Goal: Transaction & Acquisition: Purchase product/service

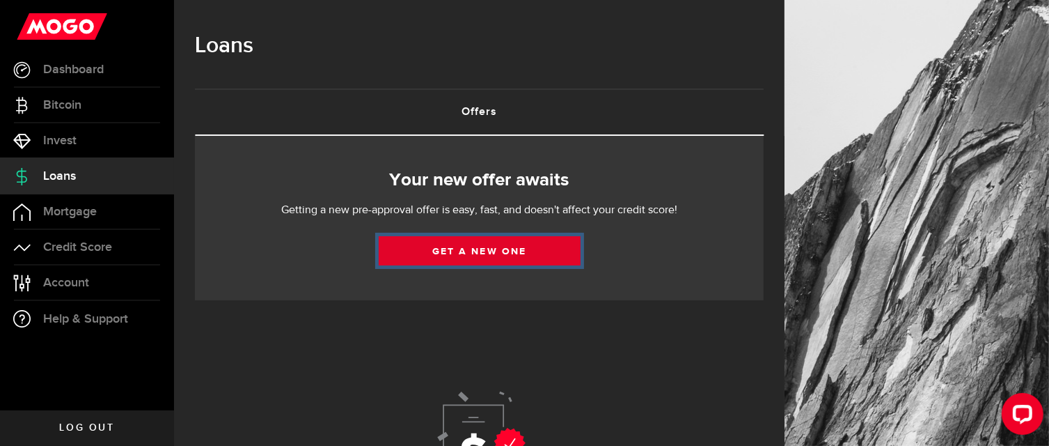
click at [504, 249] on link "Get a new one" at bounding box center [480, 250] width 202 height 29
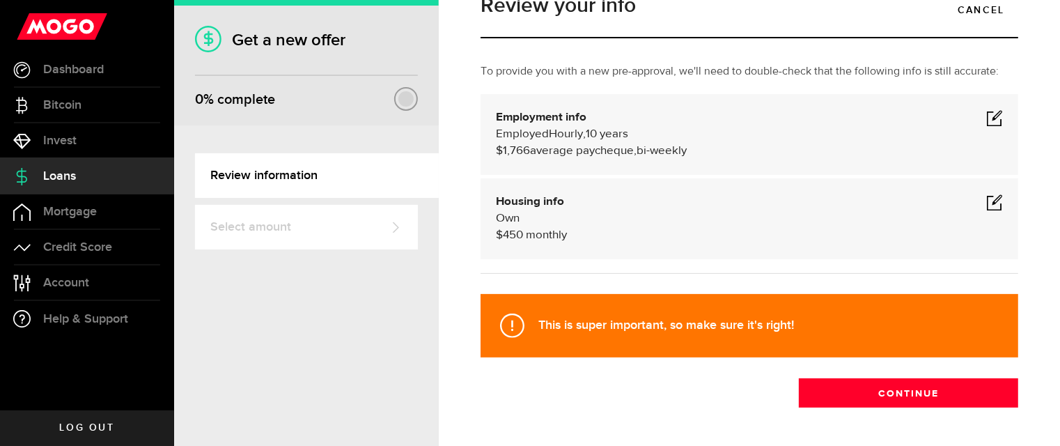
scroll to position [38, 0]
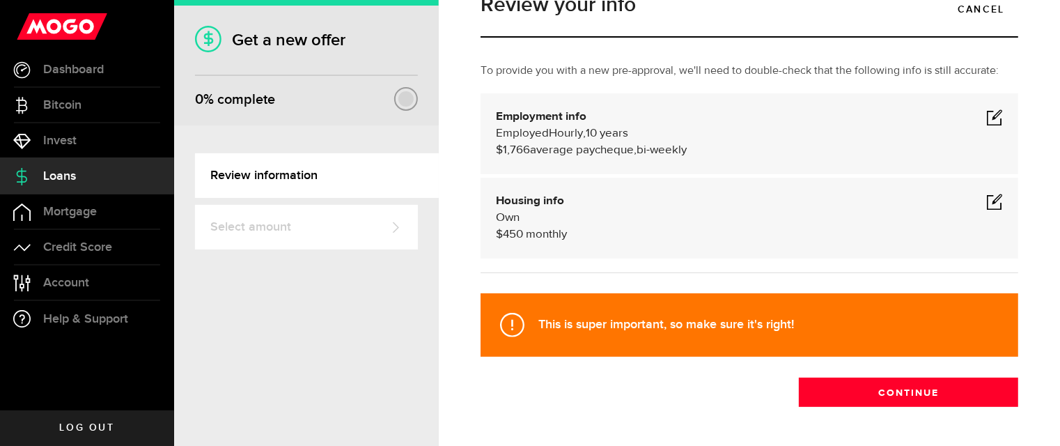
click at [986, 198] on span at bounding box center [994, 201] width 17 height 17
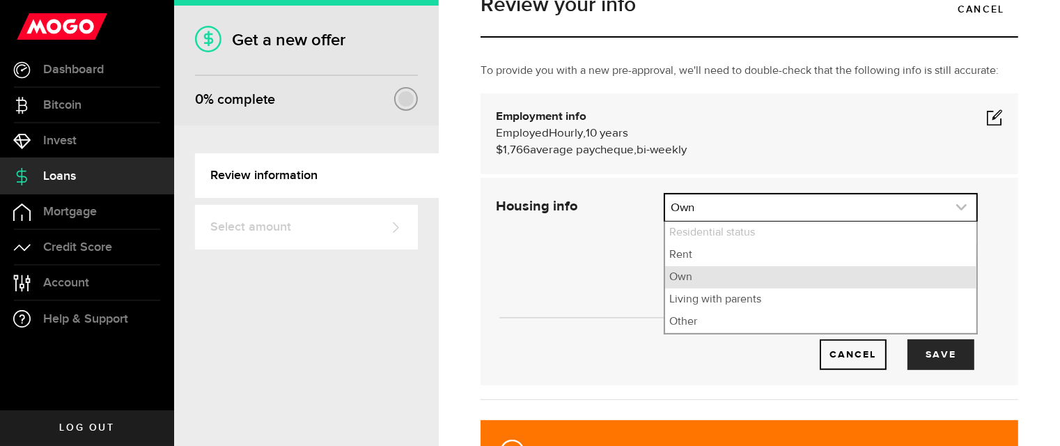
click at [851, 212] on link "expand select" at bounding box center [820, 207] width 311 height 26
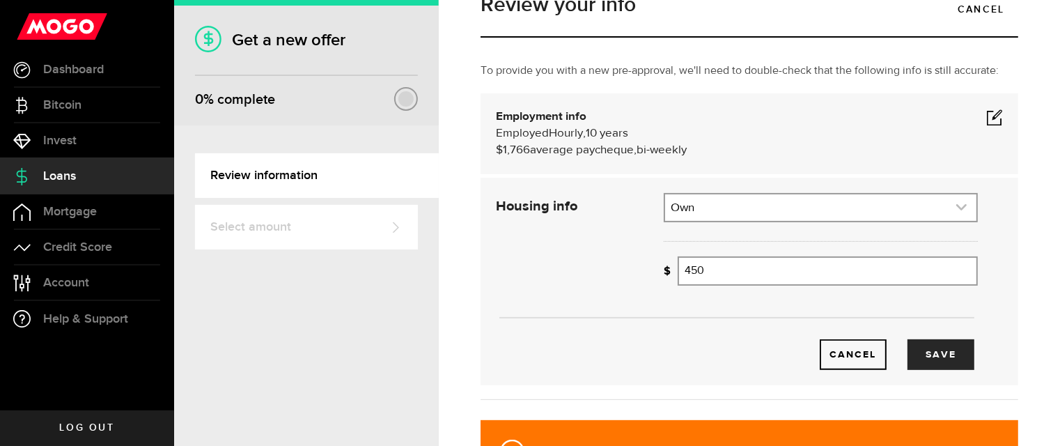
click at [797, 208] on link "expand select" at bounding box center [820, 207] width 311 height 26
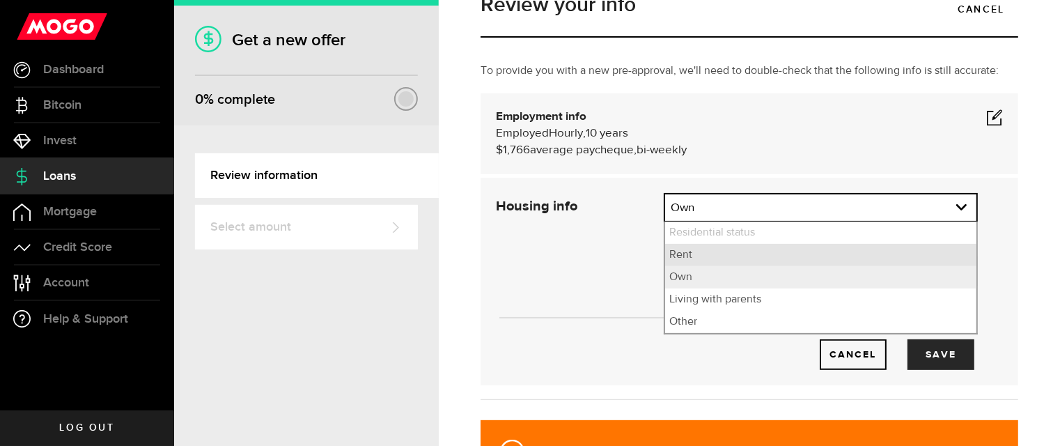
click at [724, 261] on li "Rent" at bounding box center [820, 255] width 311 height 22
select select "Rent"
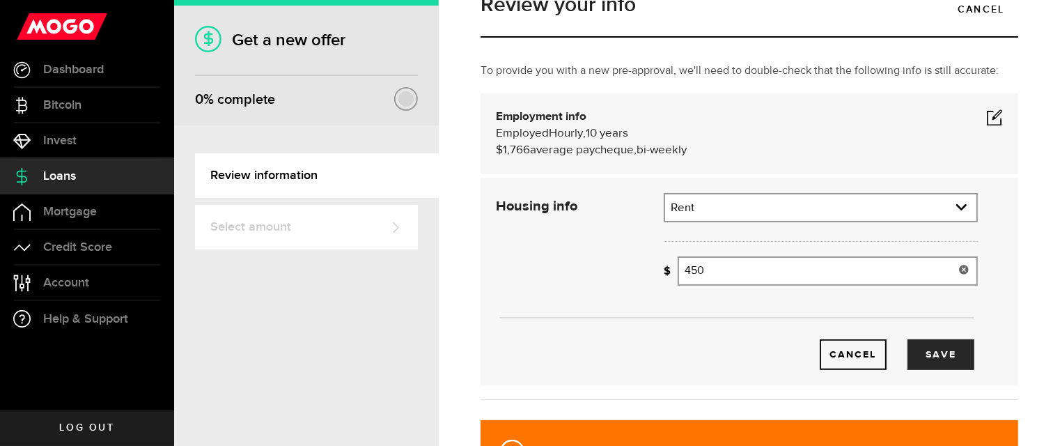
click at [721, 271] on input "450" at bounding box center [827, 270] width 300 height 29
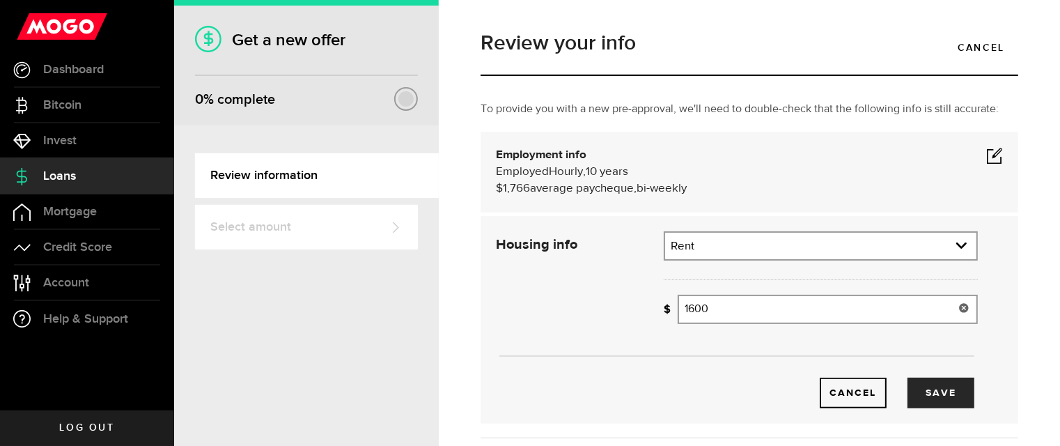
type input "1,600"
click at [986, 155] on span at bounding box center [994, 155] width 17 height 17
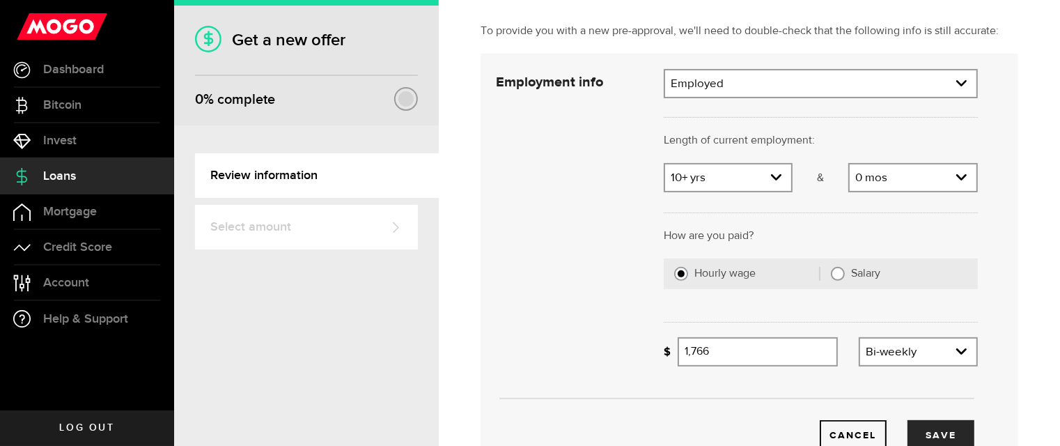
scroll to position [79, 0]
click at [755, 354] on input "1766" at bounding box center [757, 350] width 161 height 29
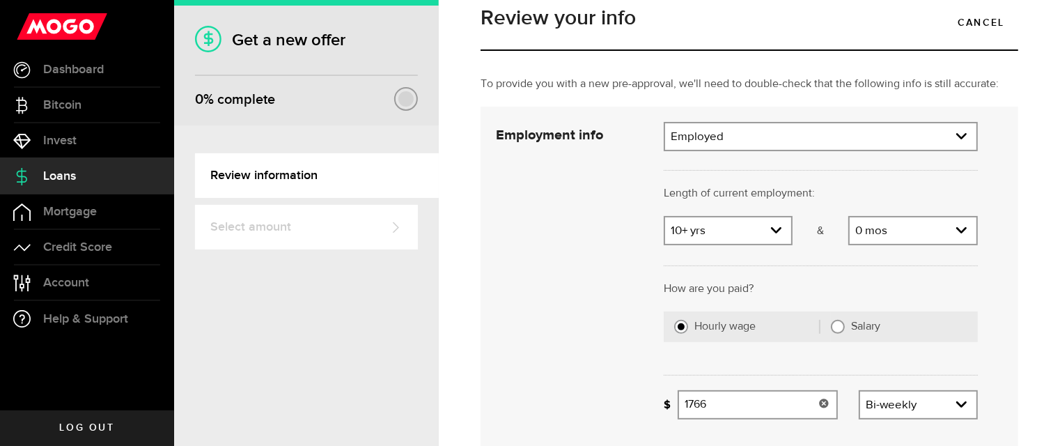
scroll to position [24, 0]
click at [738, 409] on input "1766" at bounding box center [757, 405] width 161 height 29
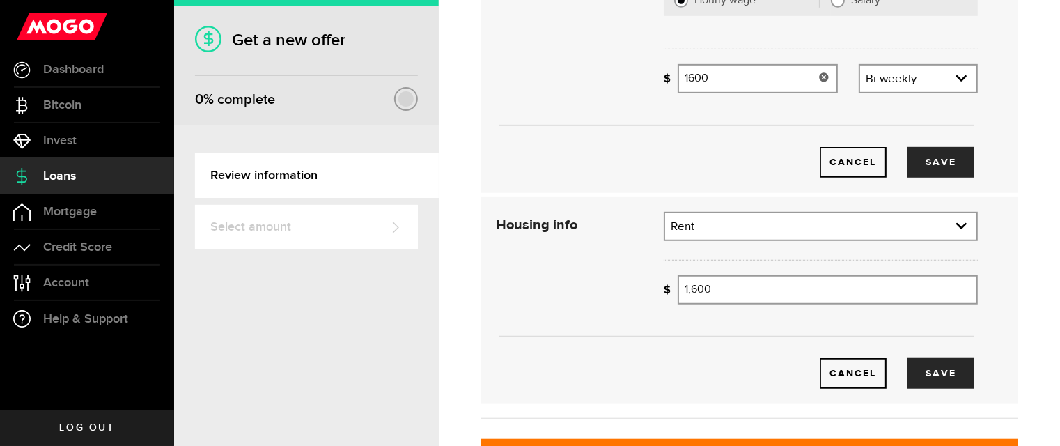
scroll to position [353, 0]
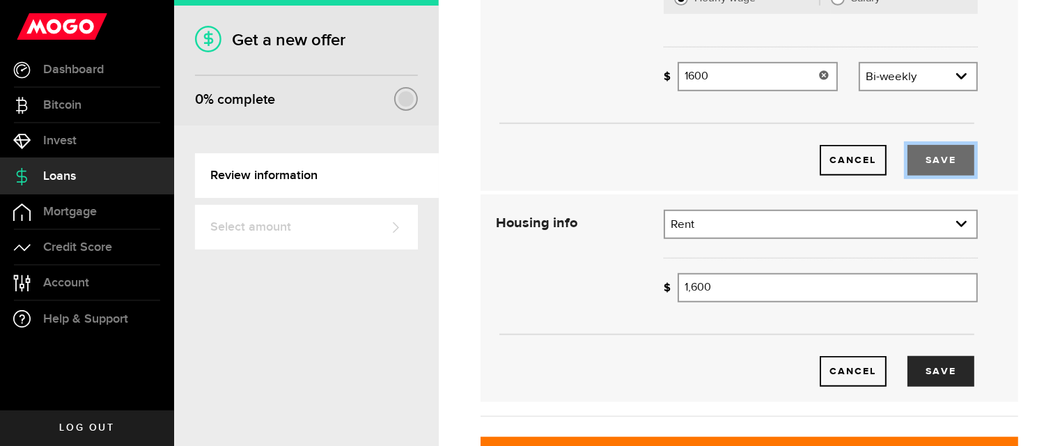
type input "1,600"
click at [912, 159] on button "Save" at bounding box center [940, 160] width 67 height 31
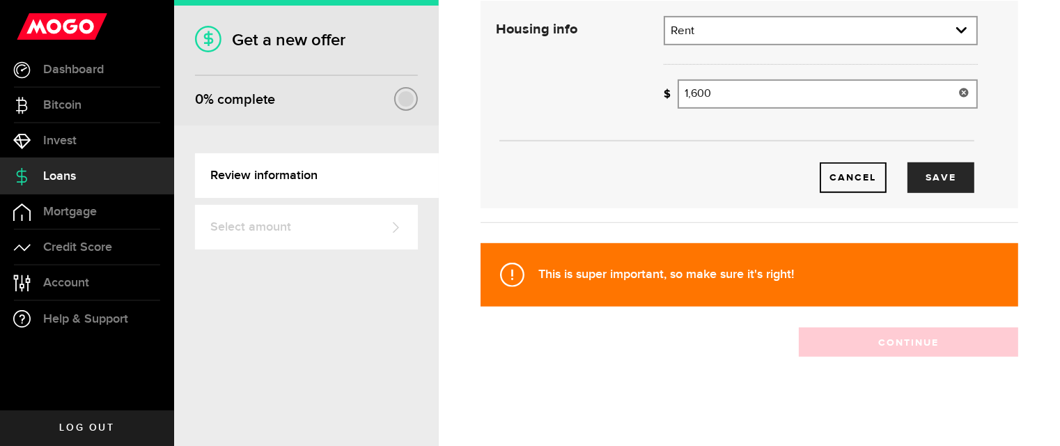
scroll to position [214, 0]
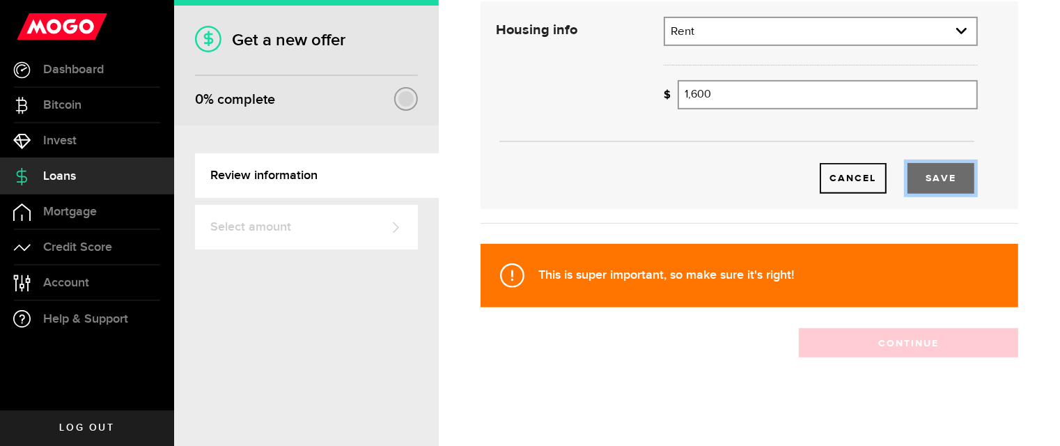
click at [927, 174] on button "Save" at bounding box center [940, 178] width 67 height 31
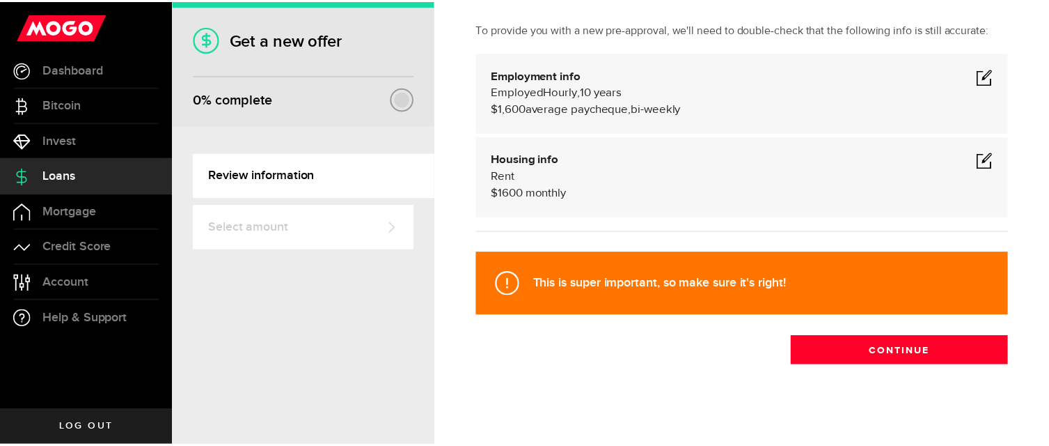
scroll to position [88, 0]
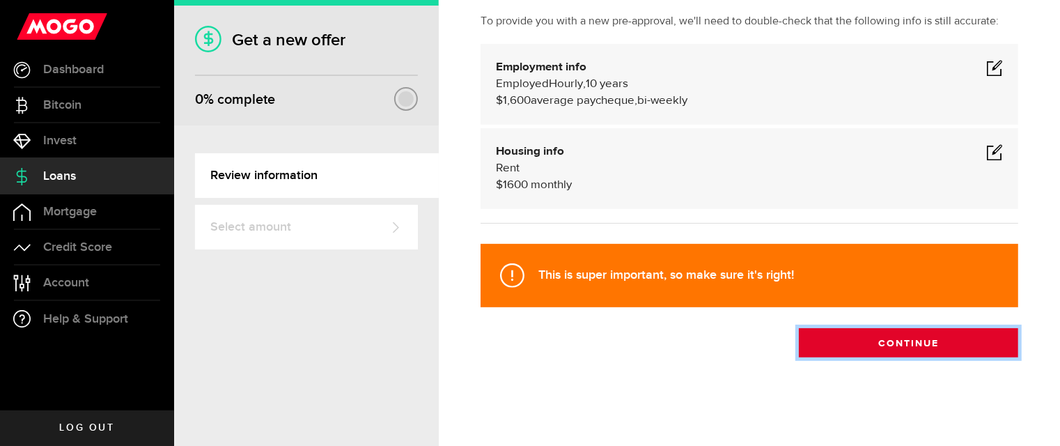
click at [853, 340] on button "Continue" at bounding box center [907, 342] width 219 height 29
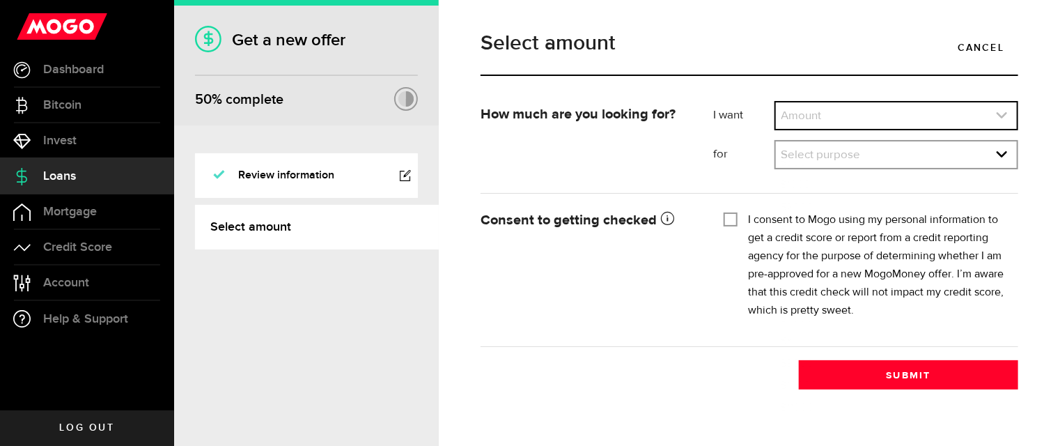
click at [849, 117] on link "expand select" at bounding box center [895, 115] width 241 height 26
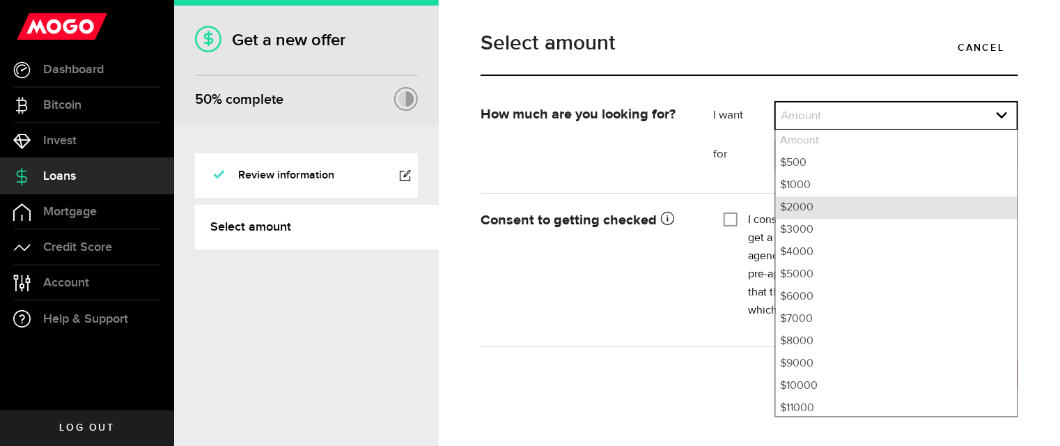
click at [808, 206] on li "$2000" at bounding box center [895, 207] width 241 height 22
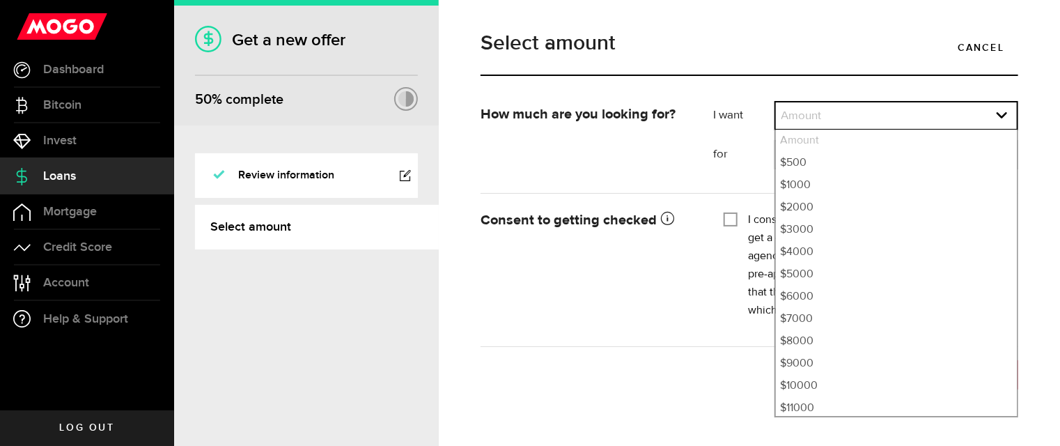
select select "2000"
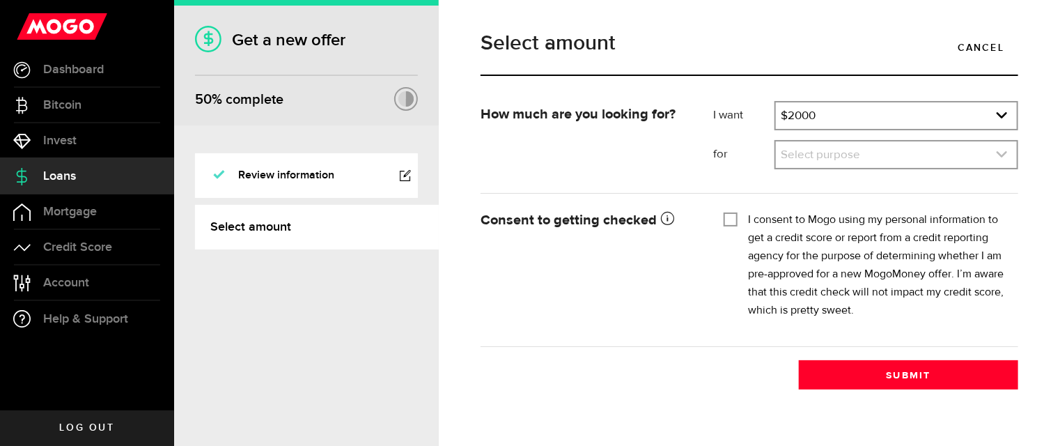
click at [802, 154] on link "expand select" at bounding box center [895, 154] width 241 height 26
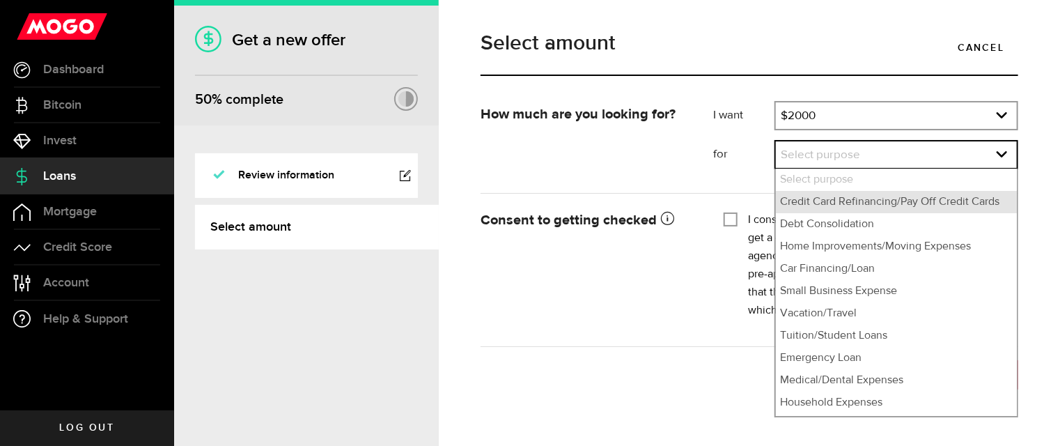
click at [819, 202] on li "Credit Card Refinancing/Pay Off Credit Cards" at bounding box center [895, 202] width 241 height 22
select select "Credit Card Refinancing/Pay Off Credit Cards"
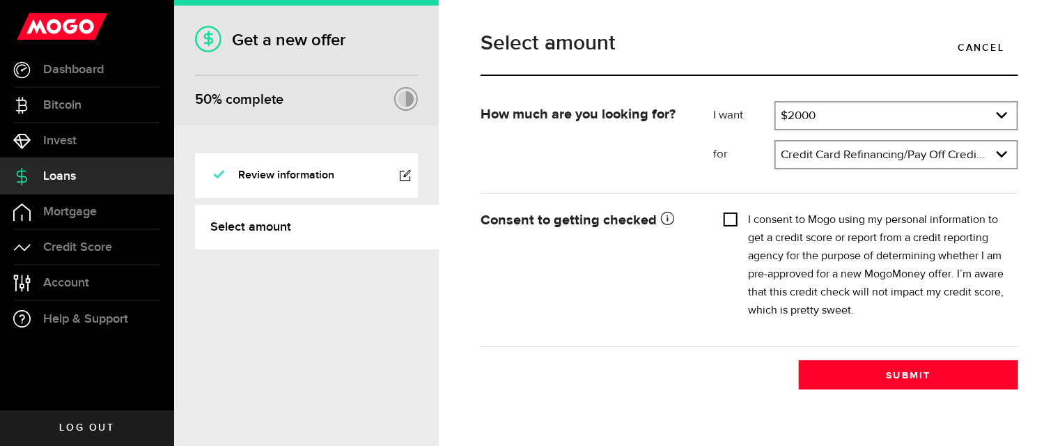
click at [724, 219] on input "I consent to Mogo using my personal information to get a credit score or report…" at bounding box center [730, 218] width 14 height 14
checkbox input "true"
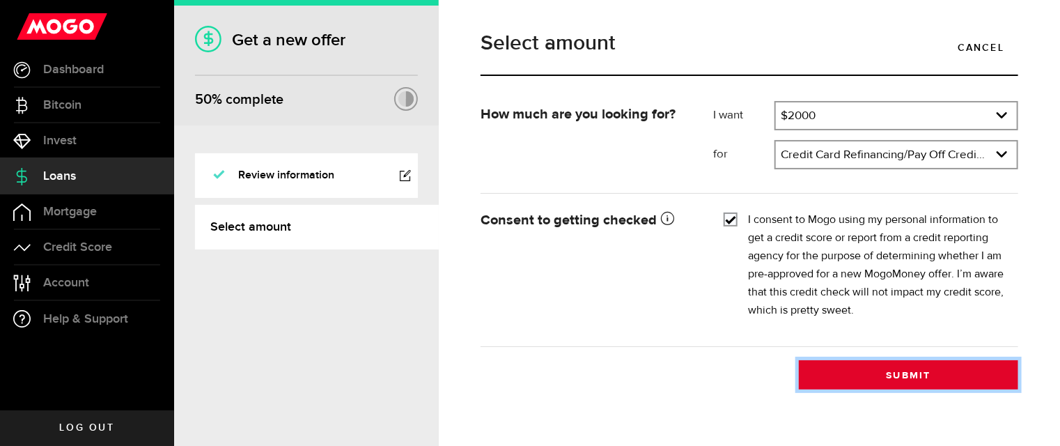
click at [863, 372] on button "Submit" at bounding box center [907, 374] width 219 height 29
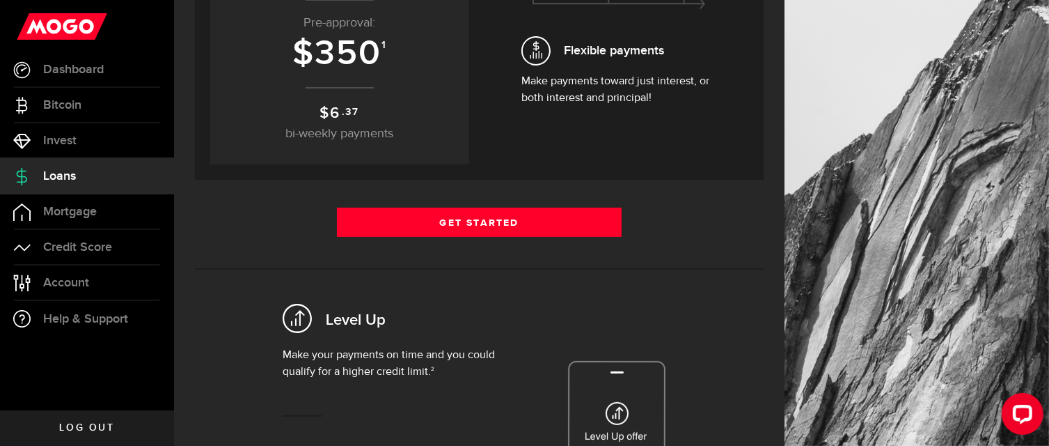
scroll to position [269, 0]
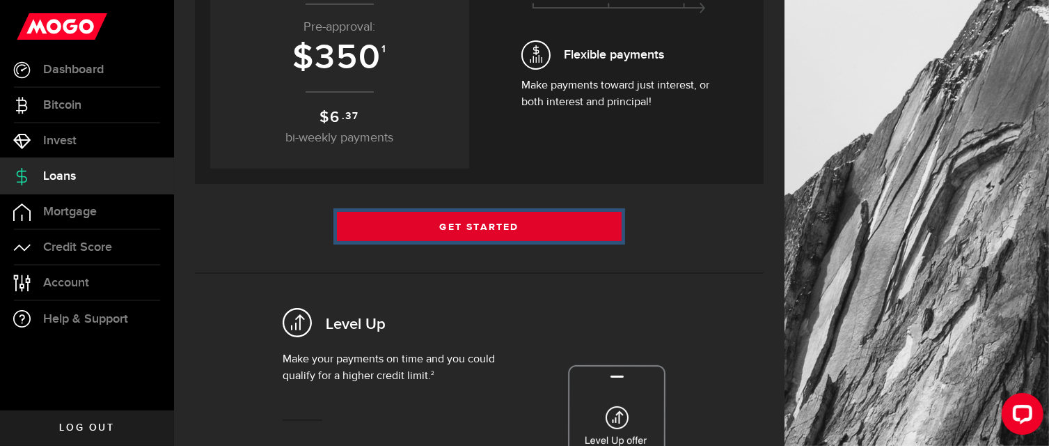
click at [512, 224] on link "Get Started" at bounding box center [479, 226] width 285 height 29
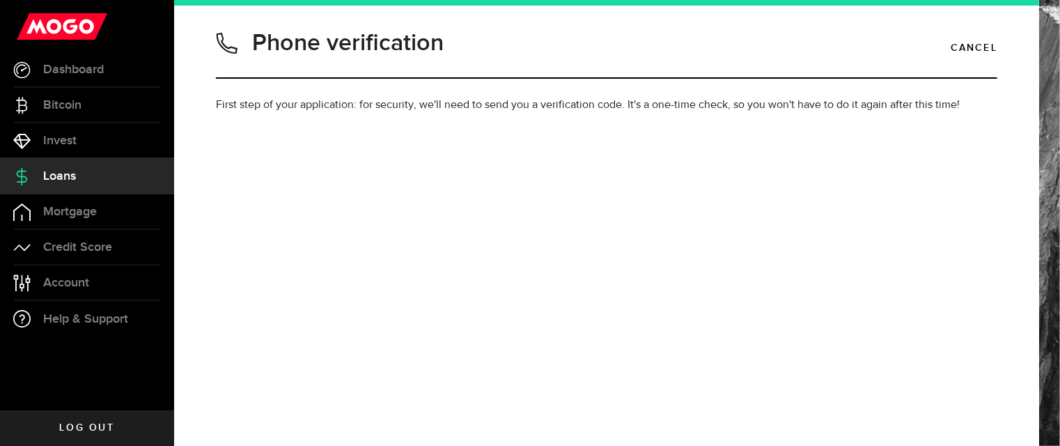
type input "2509838959"
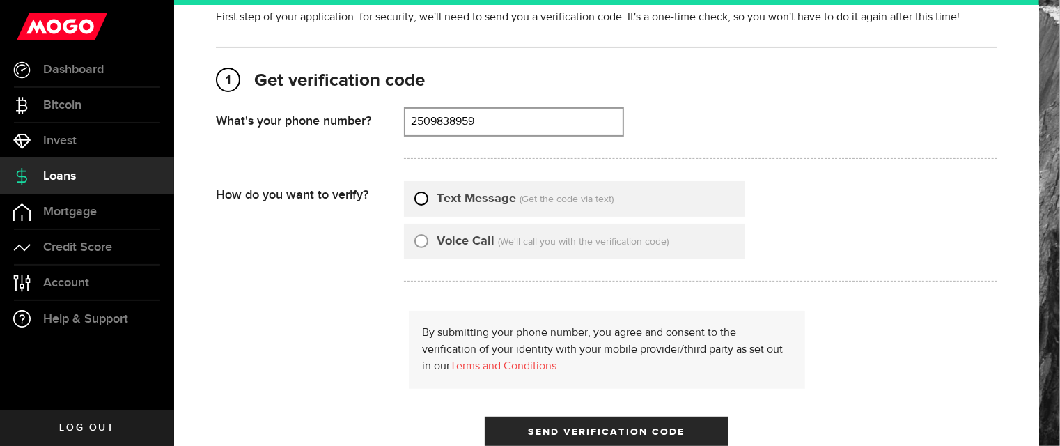
click at [420, 203] on input "Text Message" at bounding box center [421, 196] width 14 height 14
radio input "true"
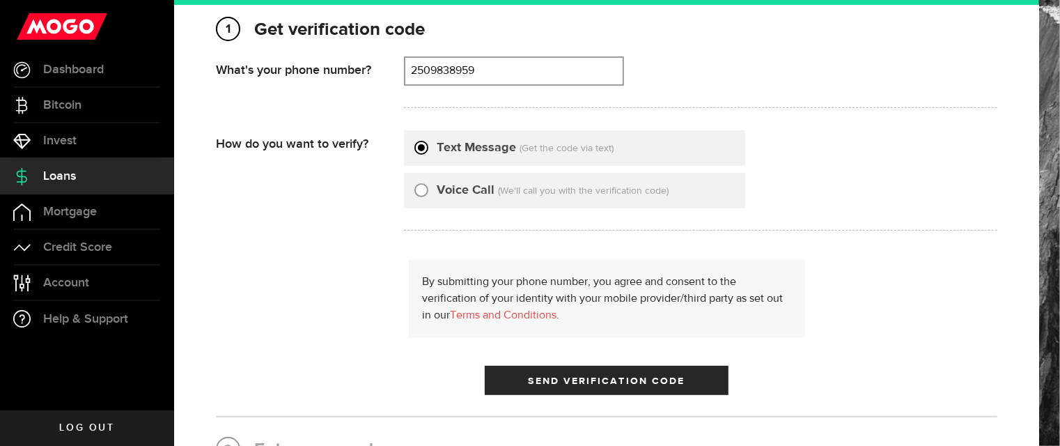
scroll to position [139, 0]
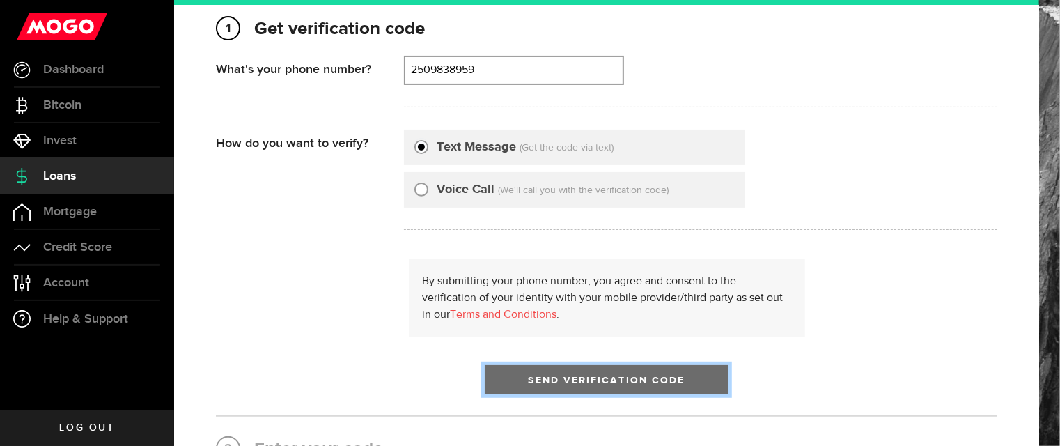
click at [566, 372] on button "Send Verification Code" at bounding box center [607, 379] width 244 height 29
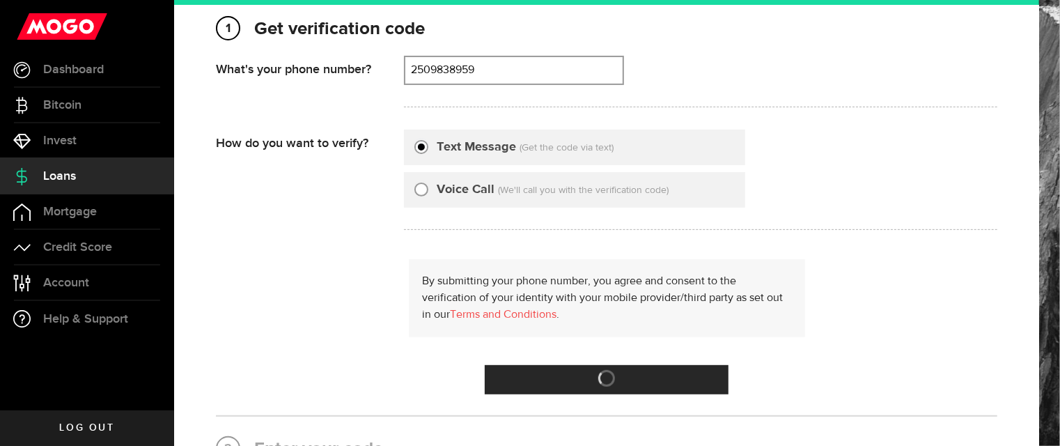
scroll to position [0, 0]
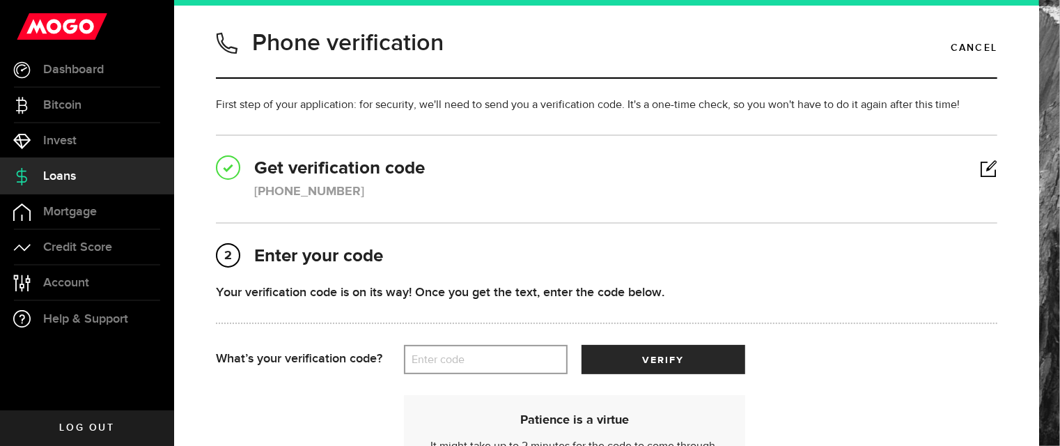
click at [467, 359] on label "Enter code" at bounding box center [486, 359] width 164 height 29
click at [467, 359] on input "Enter code" at bounding box center [486, 359] width 164 height 29
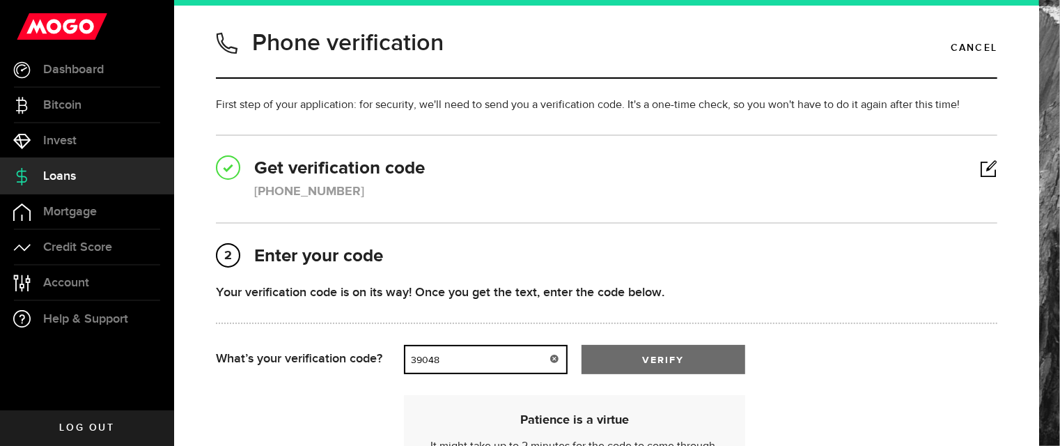
type input "39048"
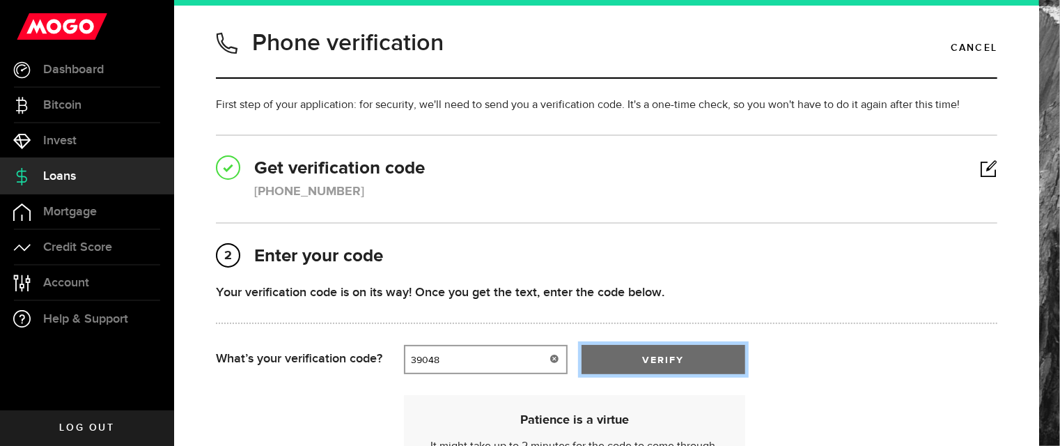
click at [623, 352] on button "verify" at bounding box center [663, 359] width 164 height 29
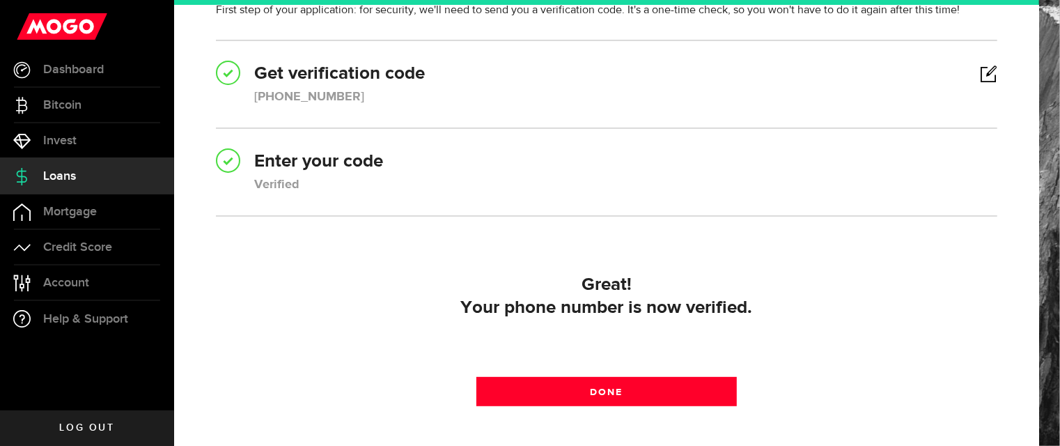
scroll to position [96, 0]
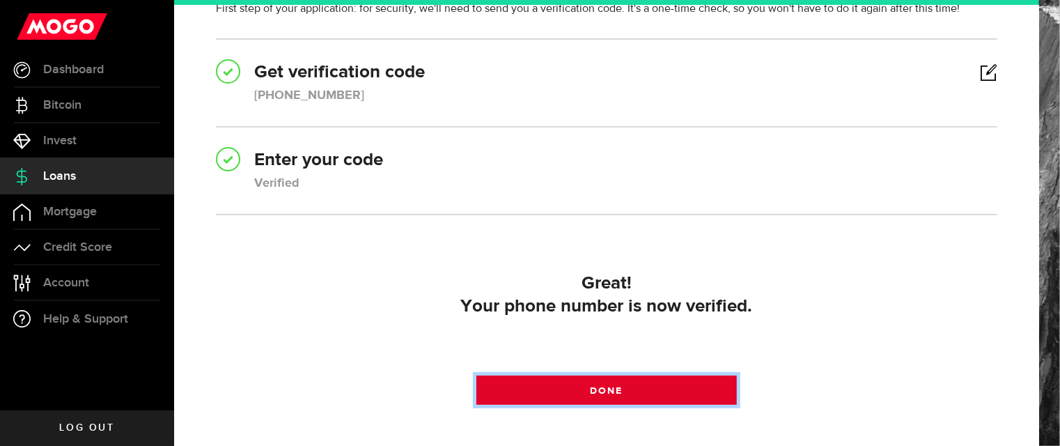
click at [605, 387] on span at bounding box center [606, 393] width 22 height 22
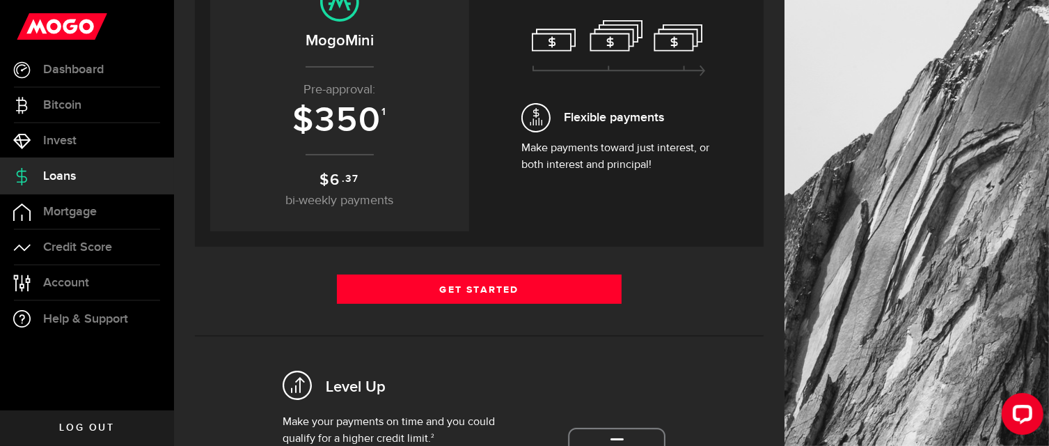
scroll to position [256, 0]
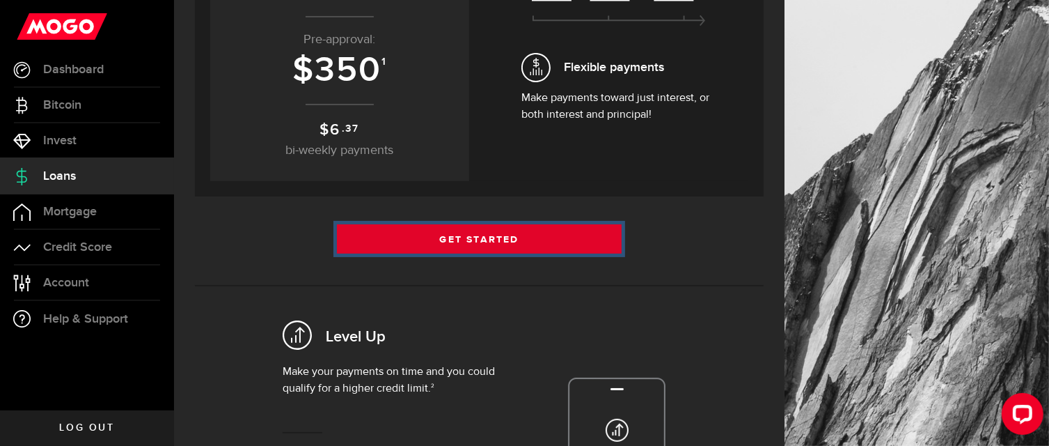
click at [574, 233] on link "Get Started" at bounding box center [479, 238] width 285 height 29
